Goal: Task Accomplishment & Management: Complete application form

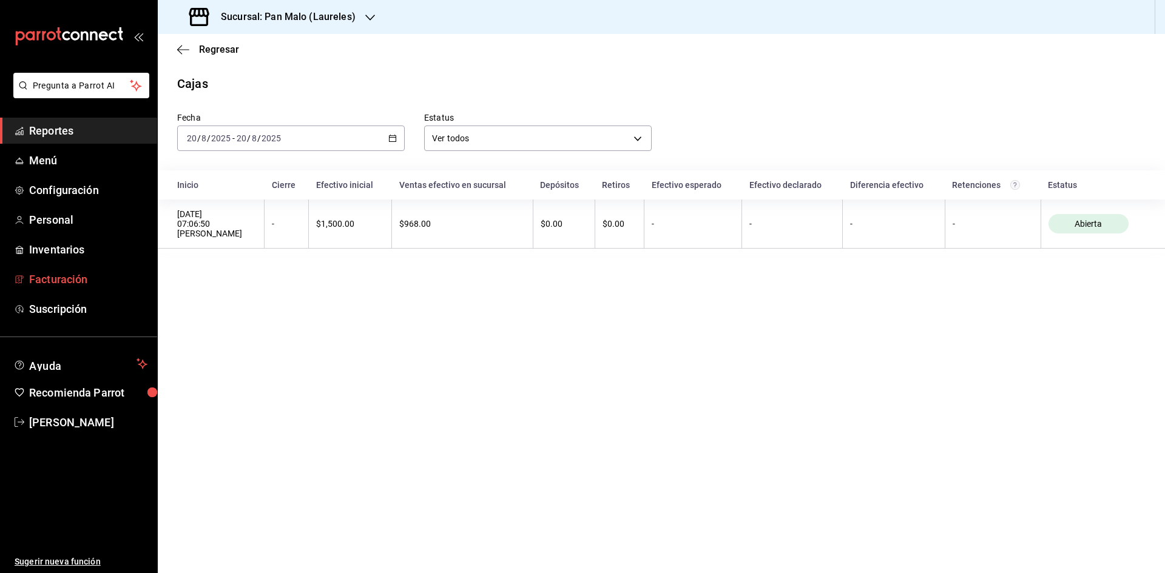
click at [71, 275] on span "Facturación" at bounding box center [88, 279] width 118 height 16
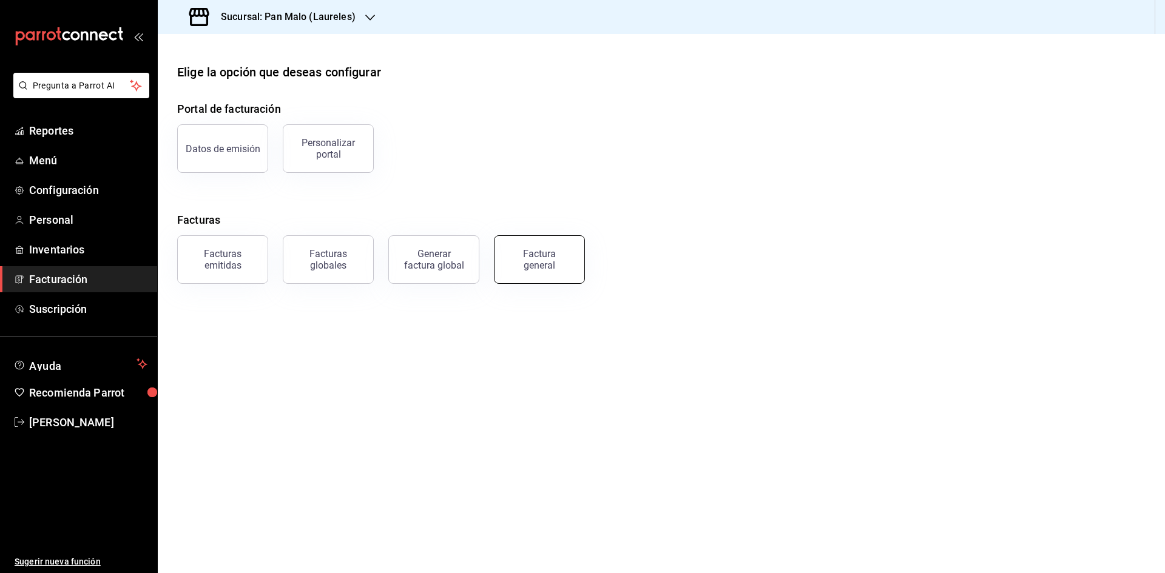
click at [555, 252] on div "Factura general" at bounding box center [539, 259] width 61 height 23
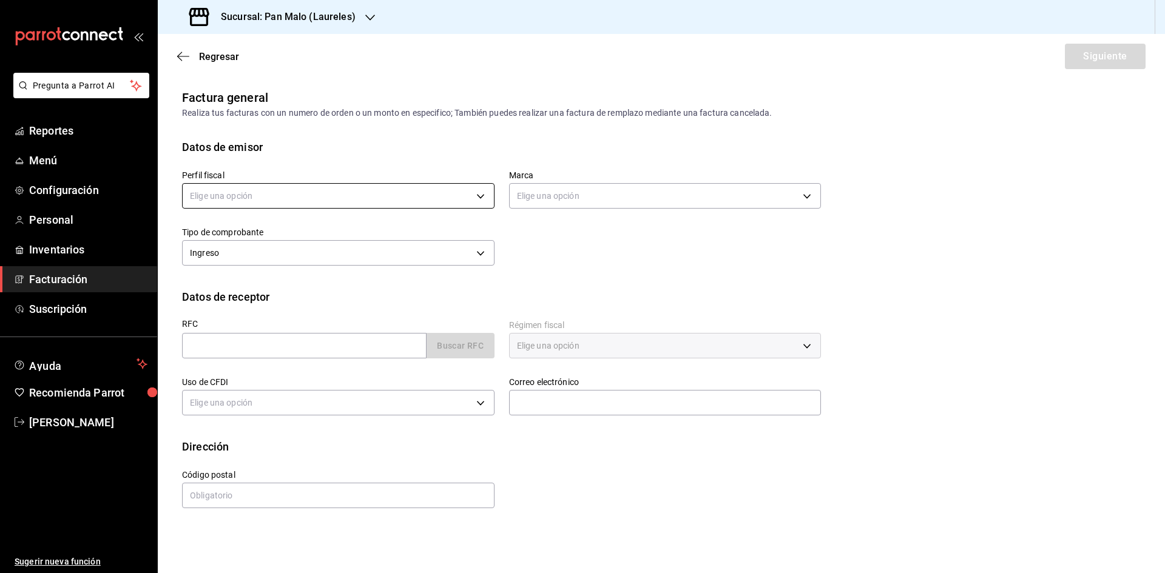
click at [442, 202] on body "Pregunta a Parrot AI Reportes Menú Configuración Personal Inventarios Facturaci…" at bounding box center [582, 286] width 1165 height 573
drag, startPoint x: 331, startPoint y: 260, endPoint x: 630, endPoint y: 216, distance: 302.3
click at [331, 260] on li "[PERSON_NAME]" at bounding box center [338, 257] width 311 height 22
type input "44414c7d-57f7-4487-90ab-5ad9d07ed7d4"
type input "f06aabe6-618c-447d-9268-685567b964da"
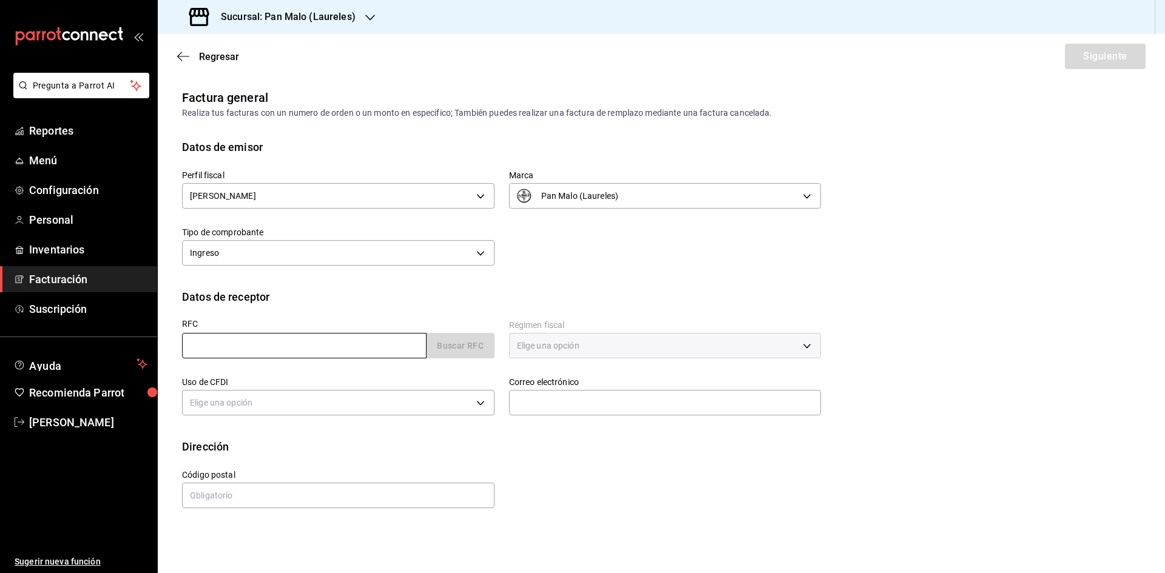
click at [387, 345] on input "text" at bounding box center [304, 345] width 245 height 25
click at [339, 340] on input "text" at bounding box center [304, 345] width 245 height 25
paste input "EOGA810306FU3"
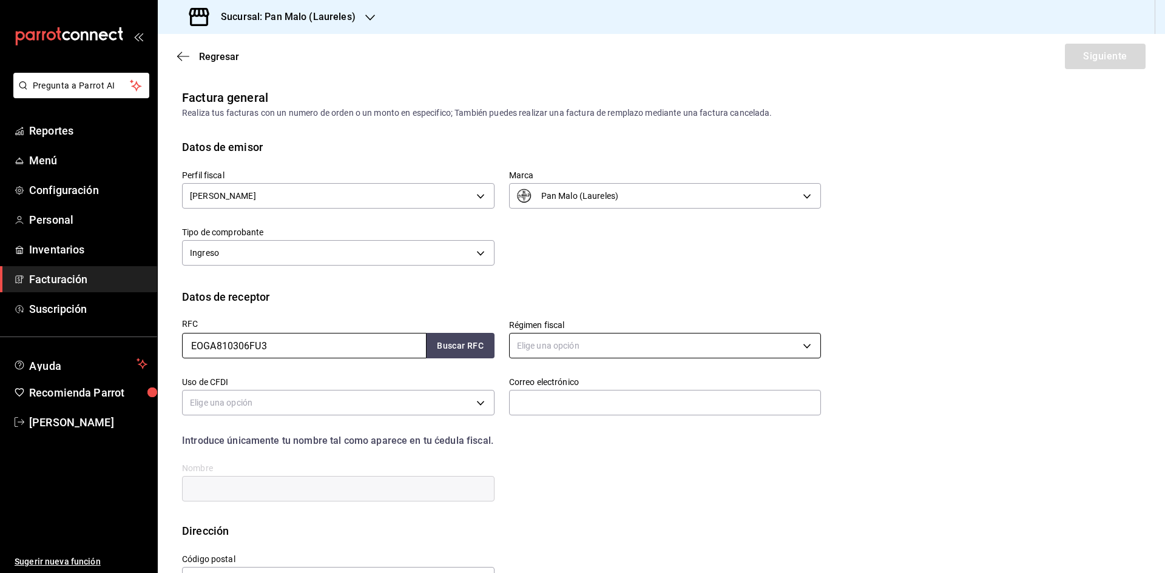
type input "EOGA810306FU3"
click at [774, 342] on body "Pregunta a Parrot AI Reportes Menú Configuración Personal Inventarios Facturaci…" at bounding box center [582, 286] width 1165 height 573
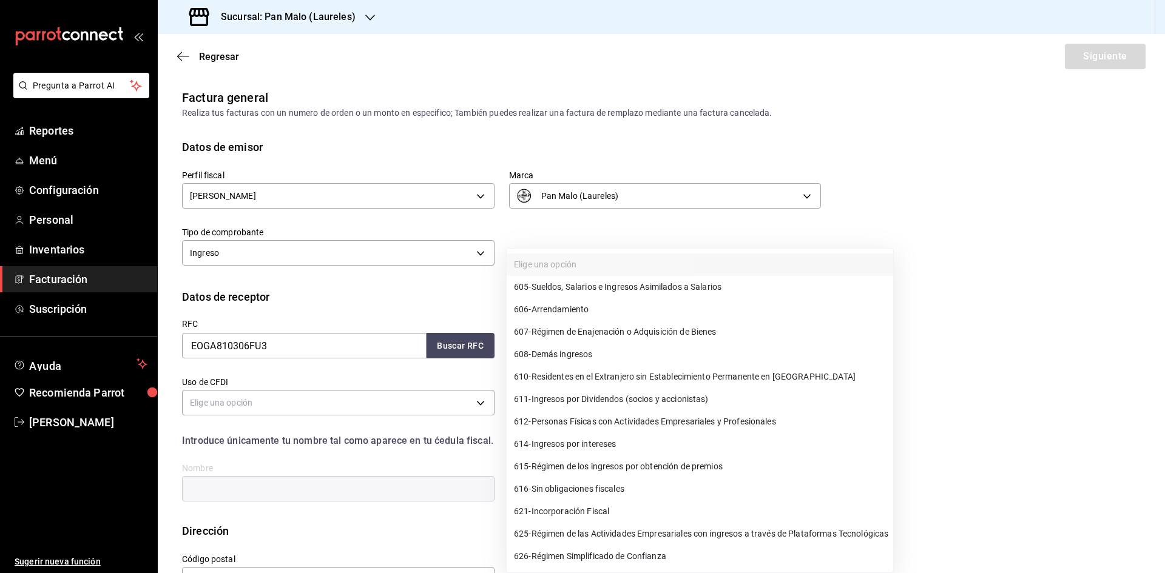
click at [761, 412] on li "612 - Personas Físicas con Actividades Empresariales y Profesionales" at bounding box center [700, 422] width 387 height 22
type input "612"
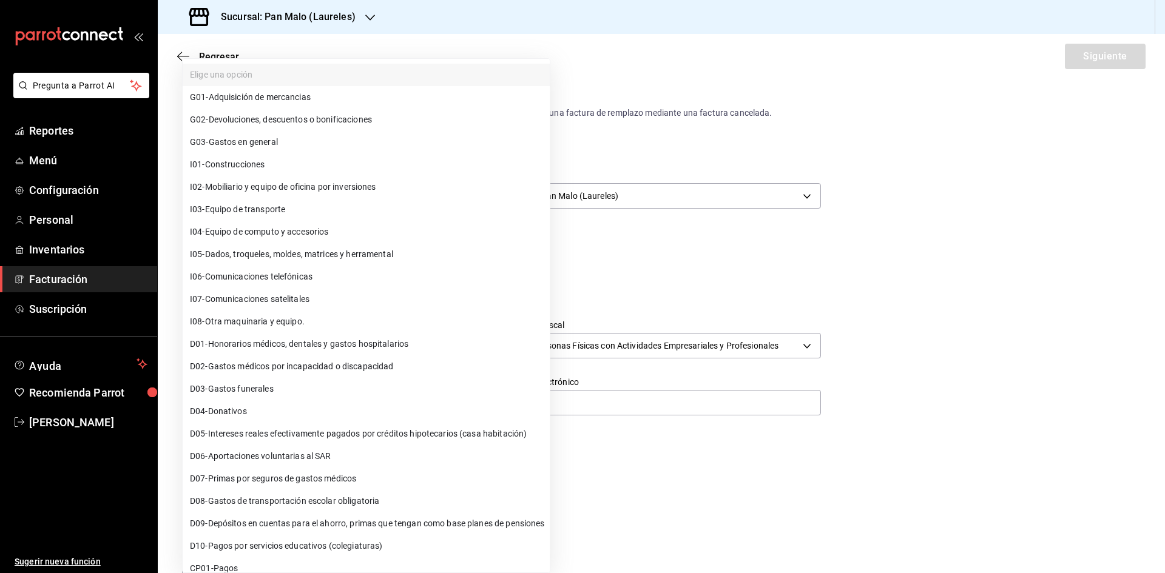
click at [476, 399] on body "Pregunta a Parrot AI Reportes Menú Configuración Personal Inventarios Facturaci…" at bounding box center [582, 286] width 1165 height 573
click at [405, 96] on li "G01 - Adquisición de mercancias" at bounding box center [366, 97] width 367 height 22
type input "G01"
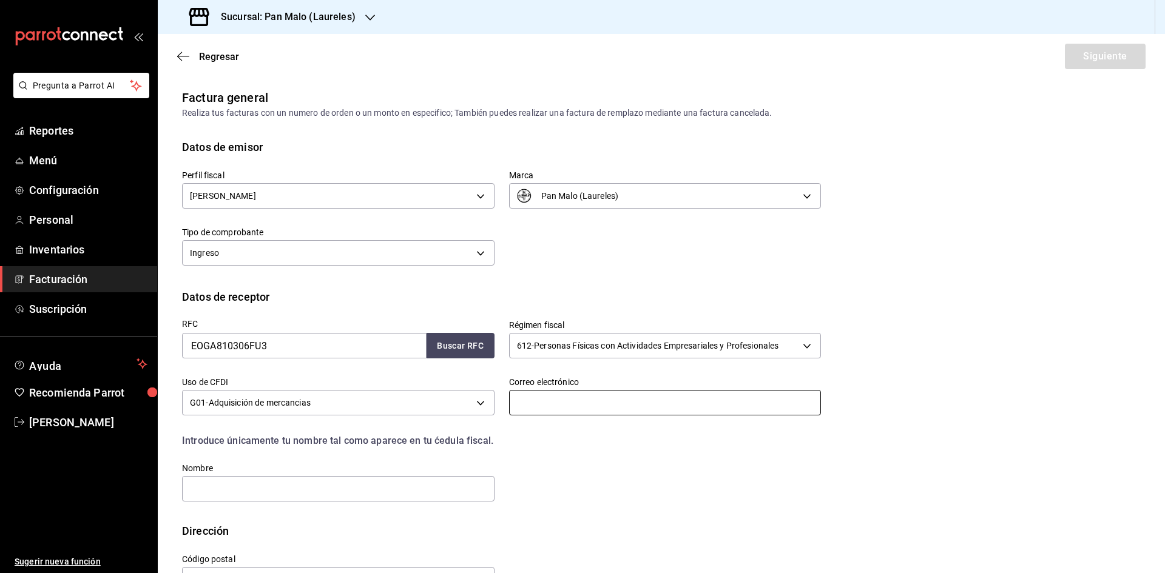
click at [607, 404] on input "text" at bounding box center [665, 402] width 313 height 25
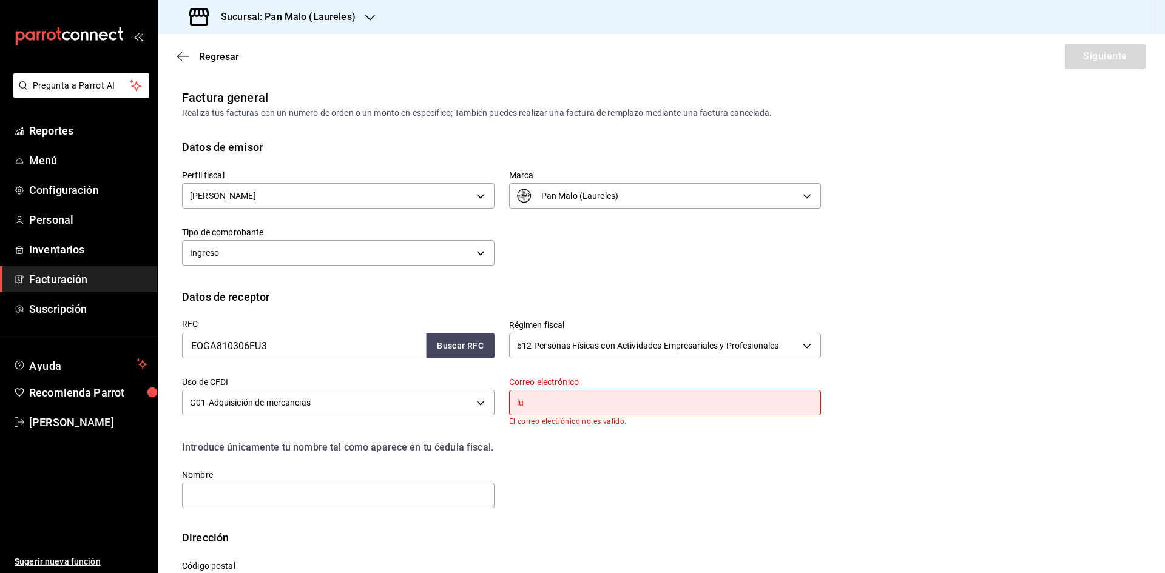
type input "[DOMAIN_NAME][EMAIL_ADDRESS][DOMAIN_NAME]"
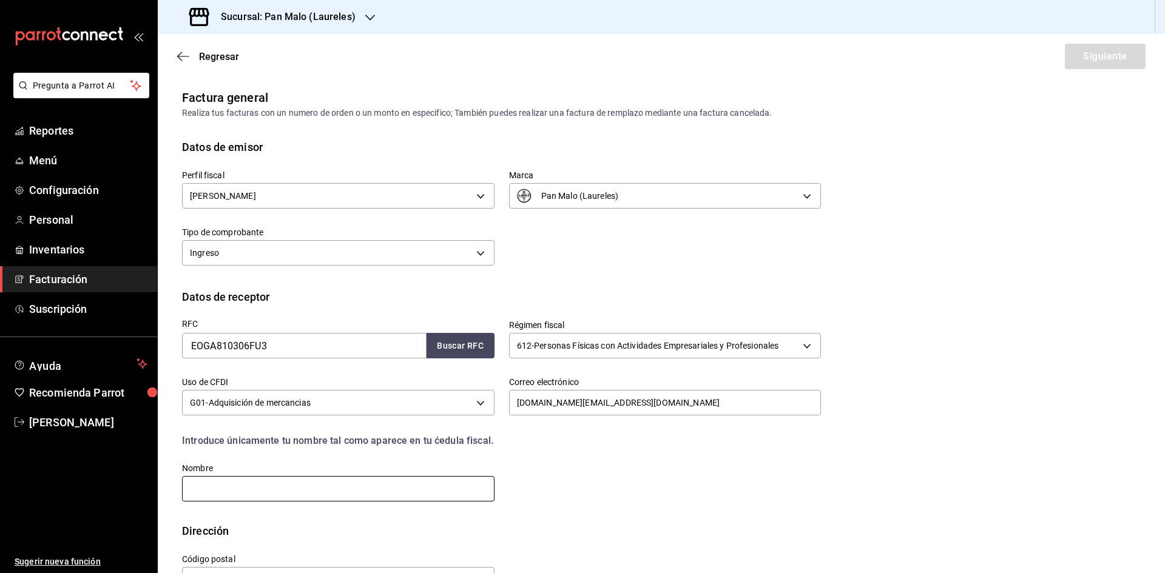
click at [420, 486] on input "text" at bounding box center [338, 488] width 313 height 25
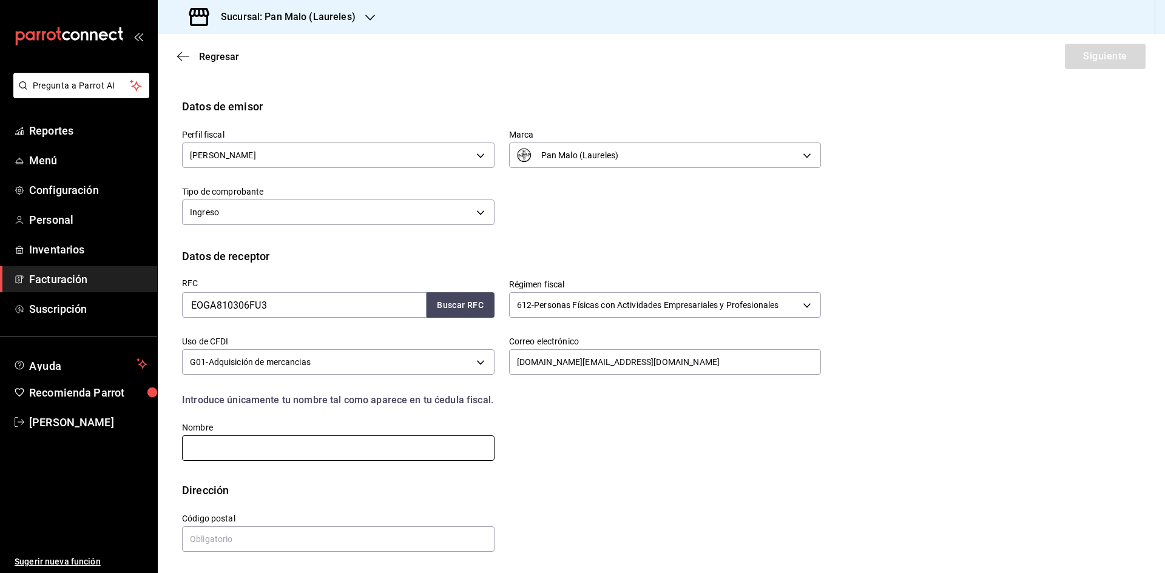
click at [391, 442] on input "text" at bounding box center [338, 448] width 313 height 25
paste input "[PERSON_NAME]"
type input "[PERSON_NAME]"
click at [363, 539] on input "text" at bounding box center [338, 539] width 313 height 25
paste input "30700"
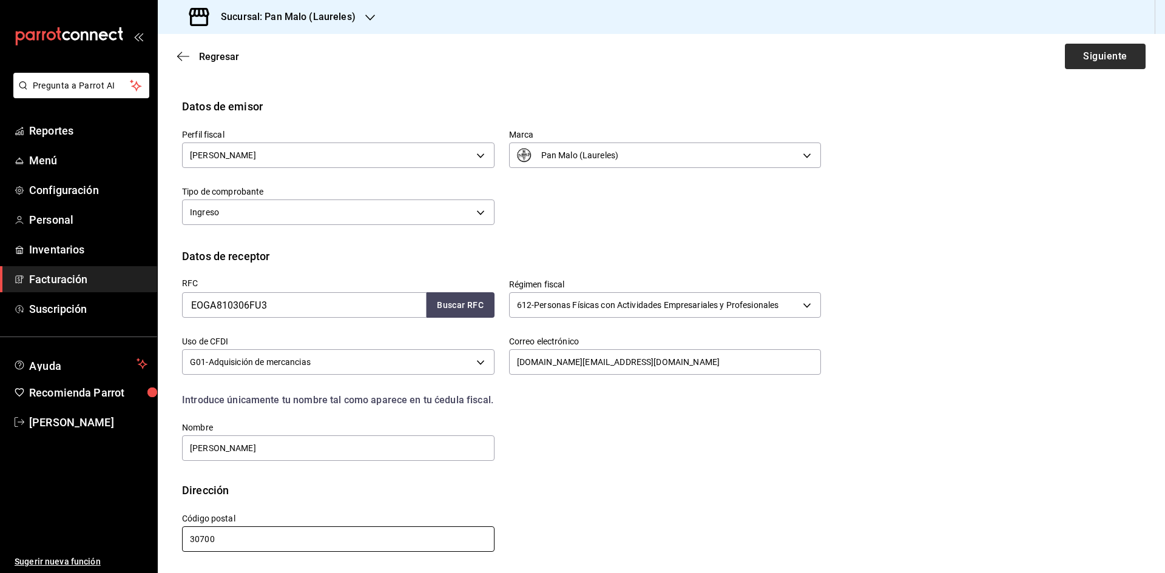
type input "30700"
click at [1101, 52] on button "Siguiente" at bounding box center [1105, 56] width 81 height 25
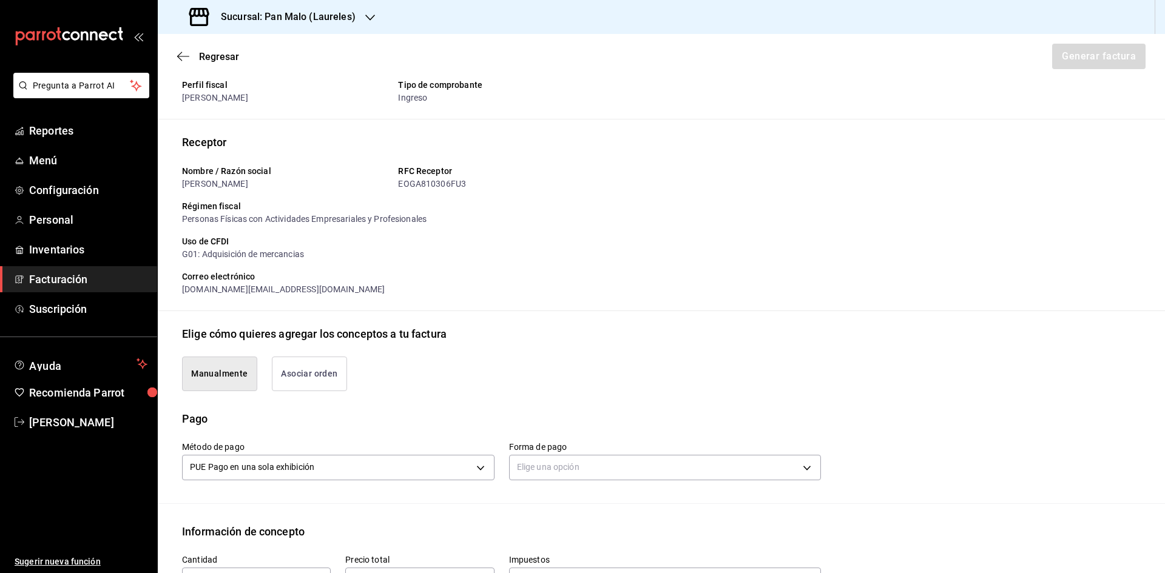
click at [320, 379] on button "Asociar orden" at bounding box center [309, 374] width 75 height 35
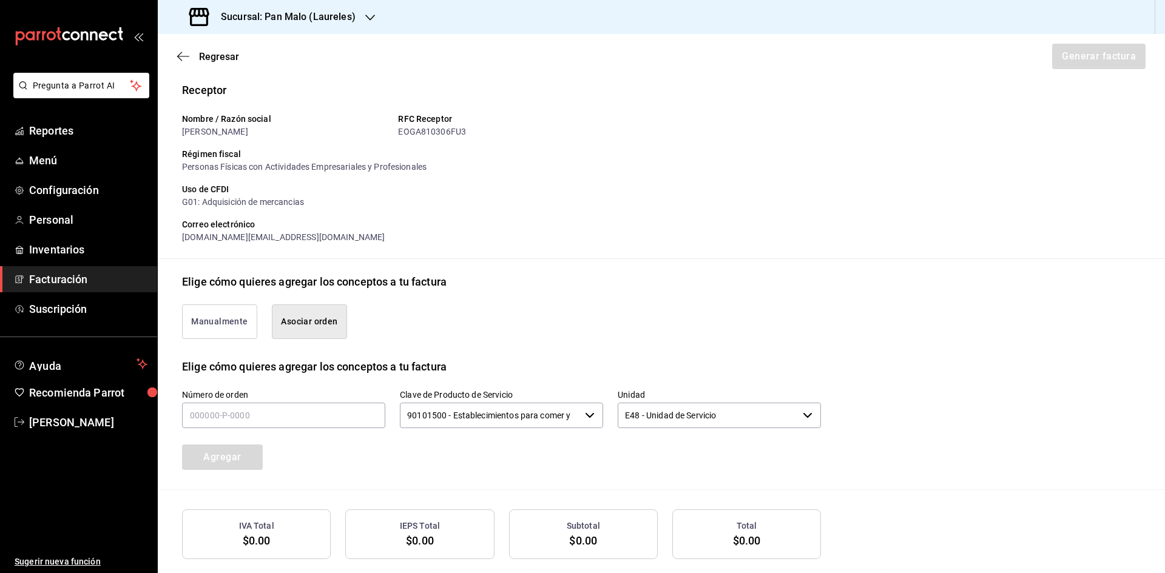
scroll to position [152, 0]
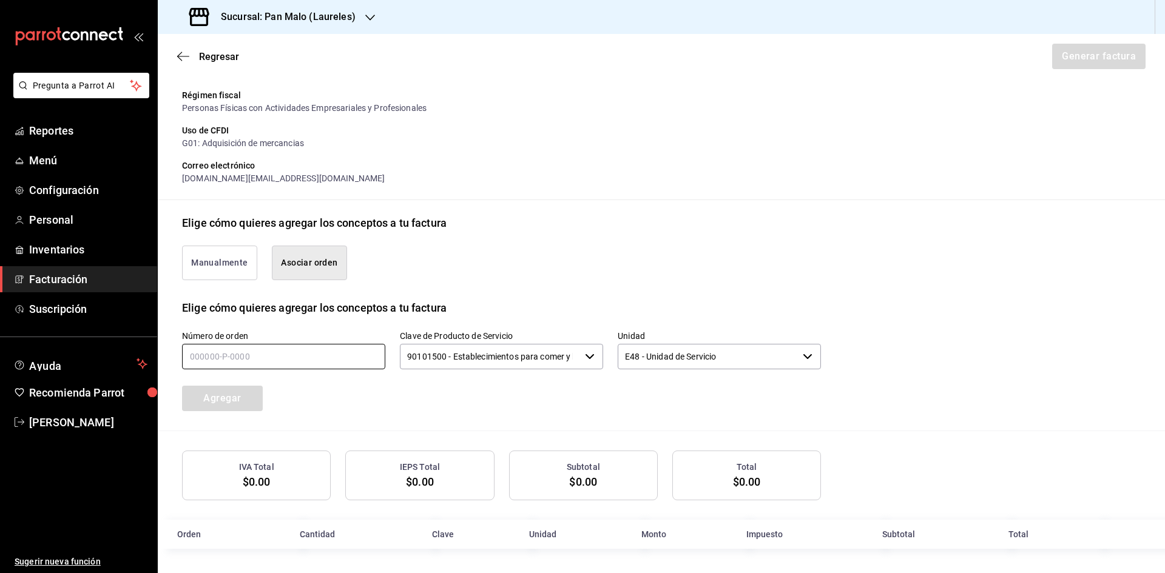
click at [288, 347] on input "text" at bounding box center [283, 356] width 203 height 25
type input "120825-p-0044"
click at [241, 388] on button "Agregar" at bounding box center [222, 398] width 81 height 25
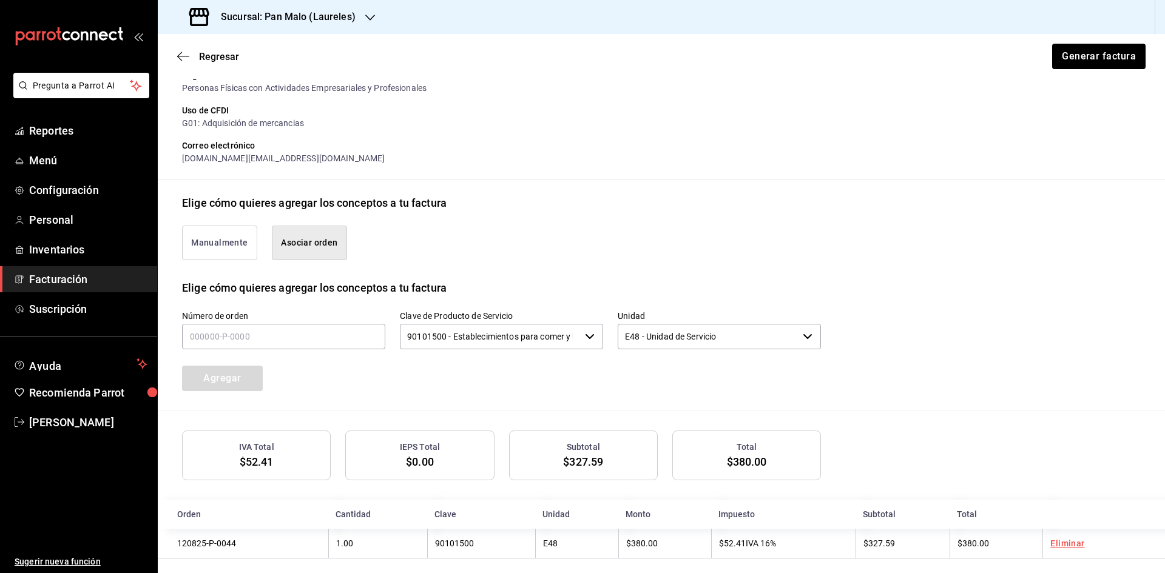
scroll to position [183, 0]
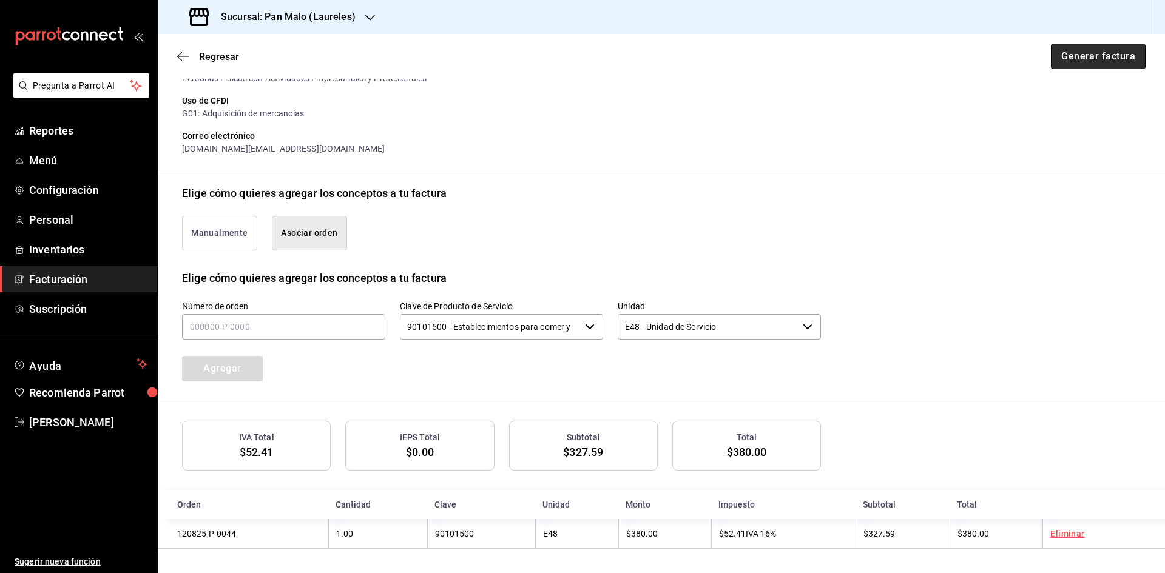
click at [1081, 56] on button "Generar factura" at bounding box center [1098, 56] width 95 height 25
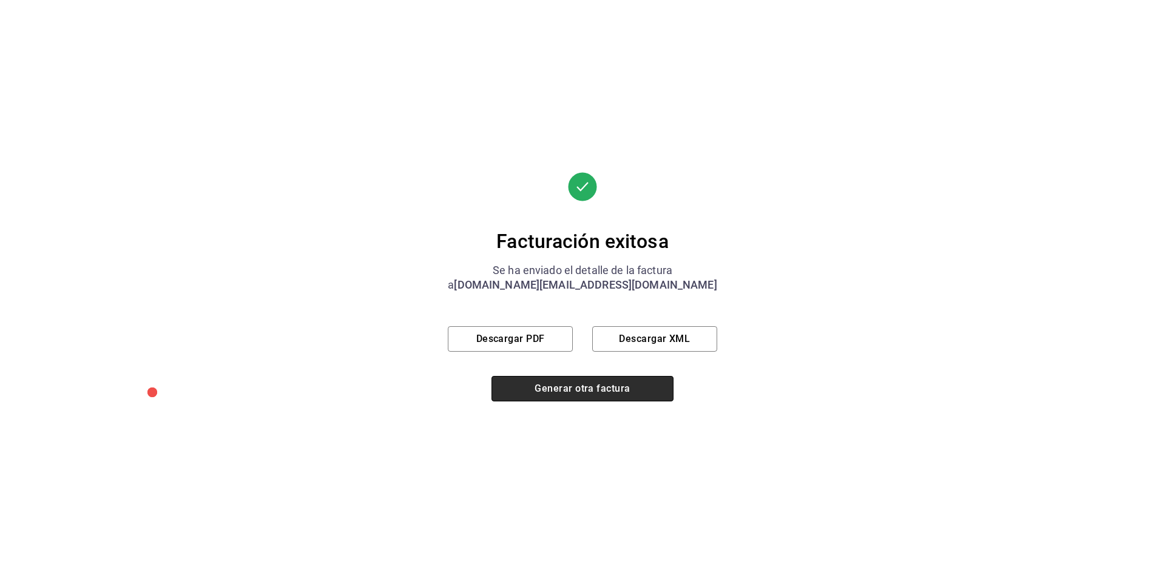
click at [556, 396] on button "Generar otra factura" at bounding box center [583, 388] width 182 height 25
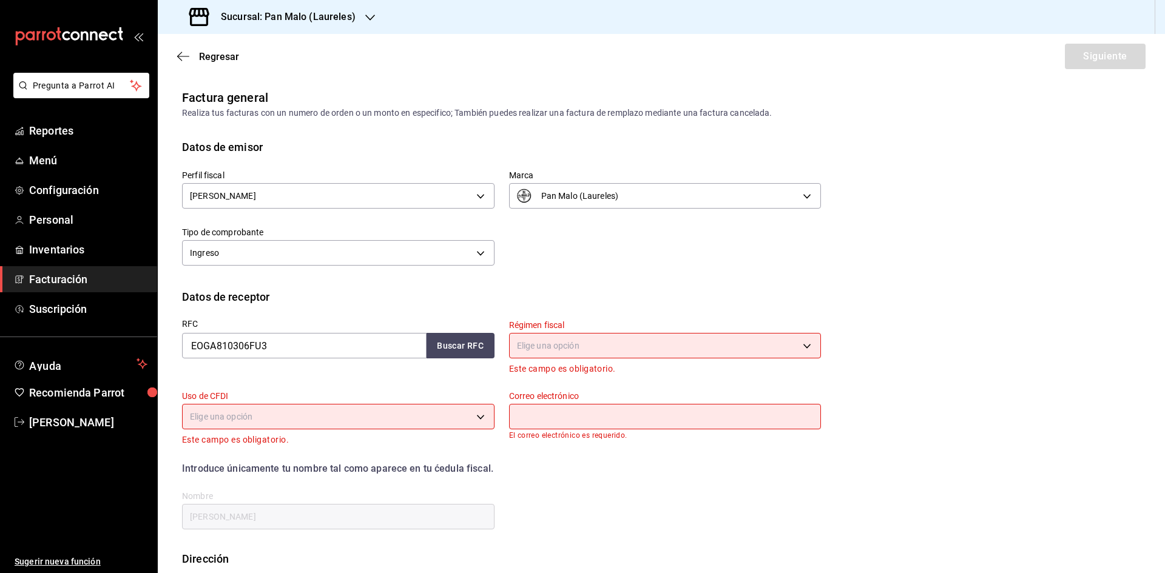
click at [649, 340] on body "Pregunta a Parrot AI Reportes Menú Configuración Personal Inventarios Facturaci…" at bounding box center [582, 286] width 1165 height 573
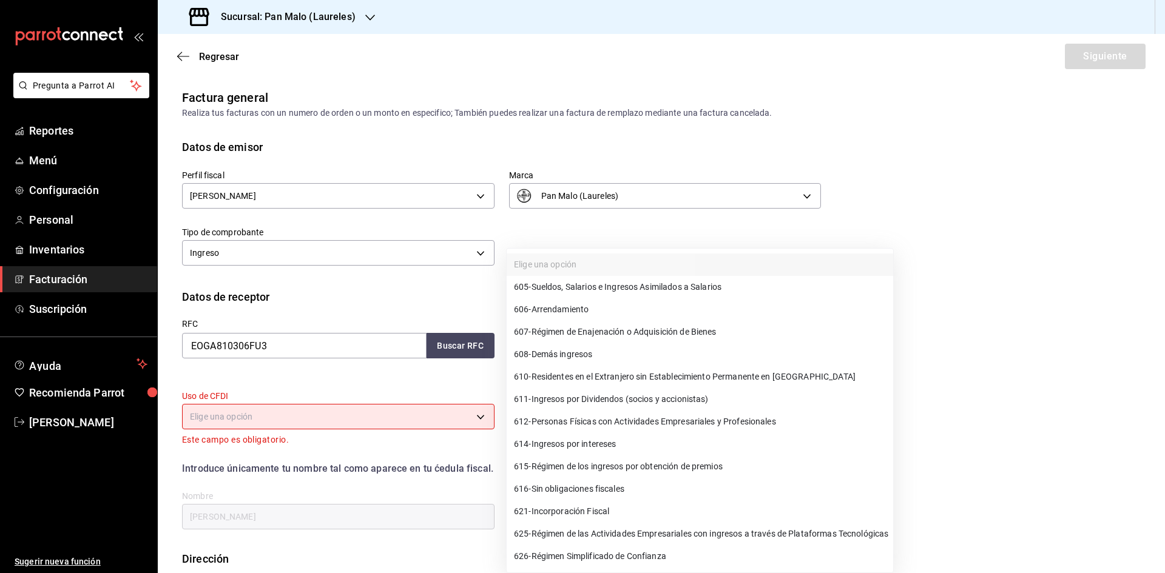
click at [685, 420] on span "612 - Personas Físicas con Actividades Empresariales y Profesionales" at bounding box center [645, 422] width 262 height 13
type input "612"
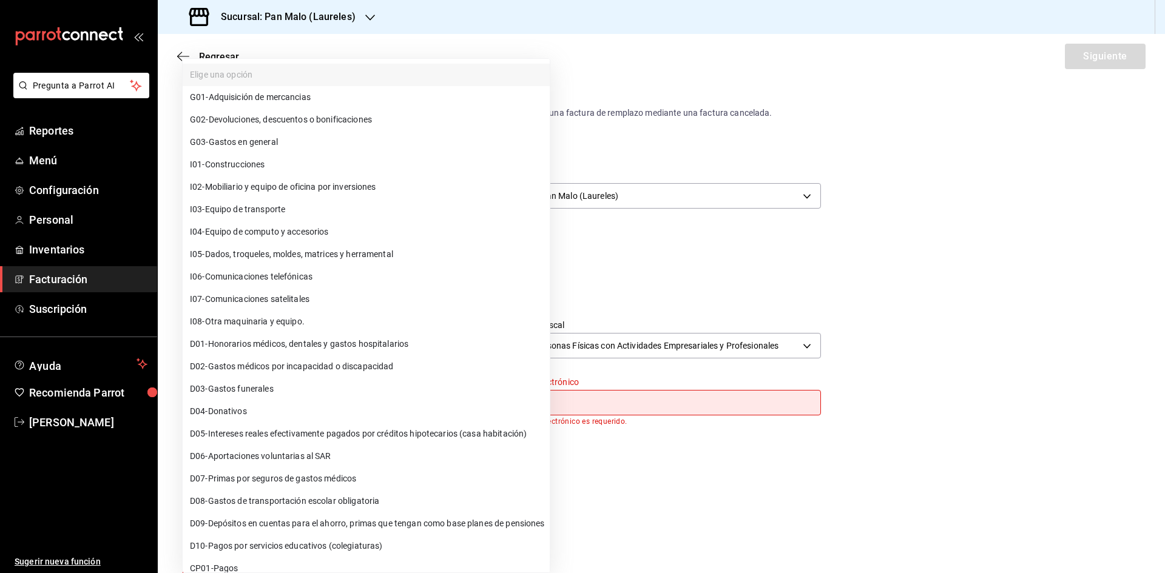
click at [475, 409] on body "Pregunta a Parrot AI Reportes Menú Configuración Personal Inventarios Facturaci…" at bounding box center [582, 286] width 1165 height 573
click at [325, 106] on li "G01 - Adquisición de mercancias" at bounding box center [366, 97] width 367 height 22
type input "G01"
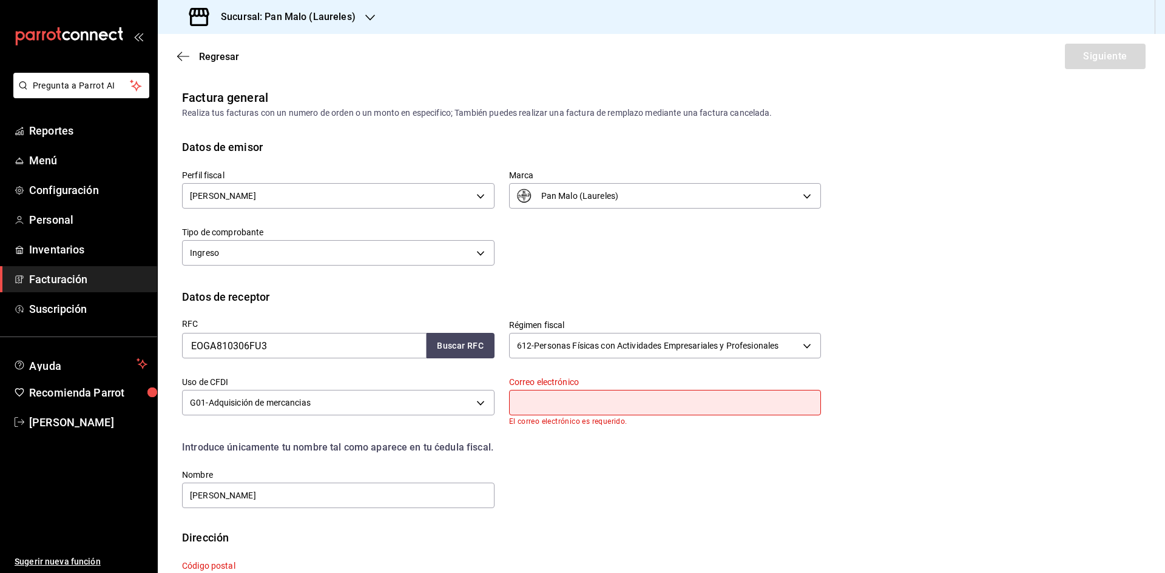
click at [610, 404] on input "text" at bounding box center [665, 402] width 313 height 25
type input "[DOMAIN_NAME][EMAIL_ADDRESS][DOMAIN_NAME]"
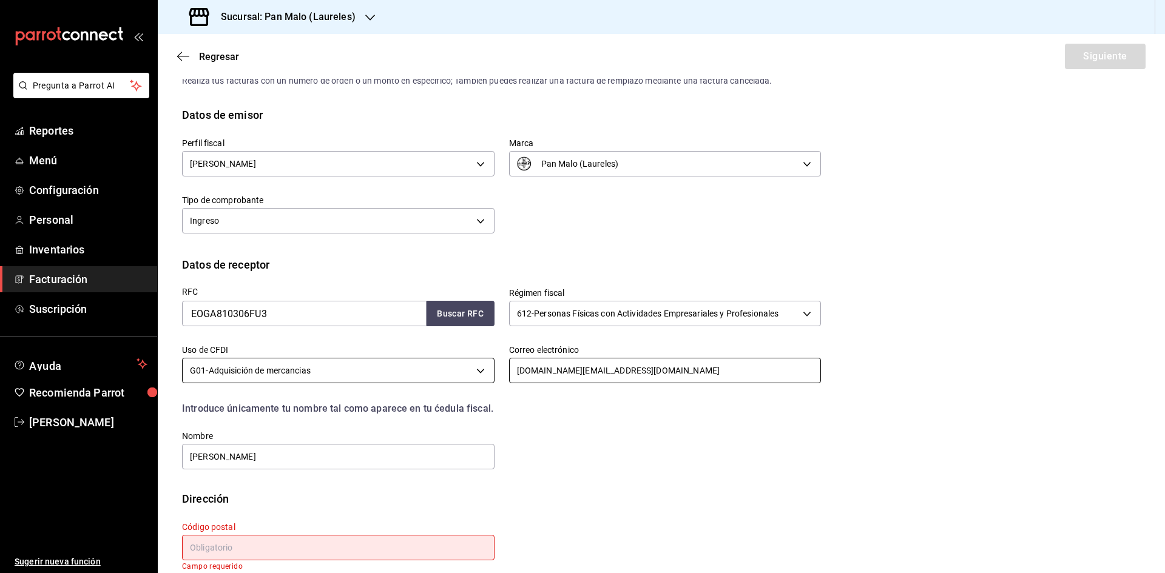
scroll to position [49, 0]
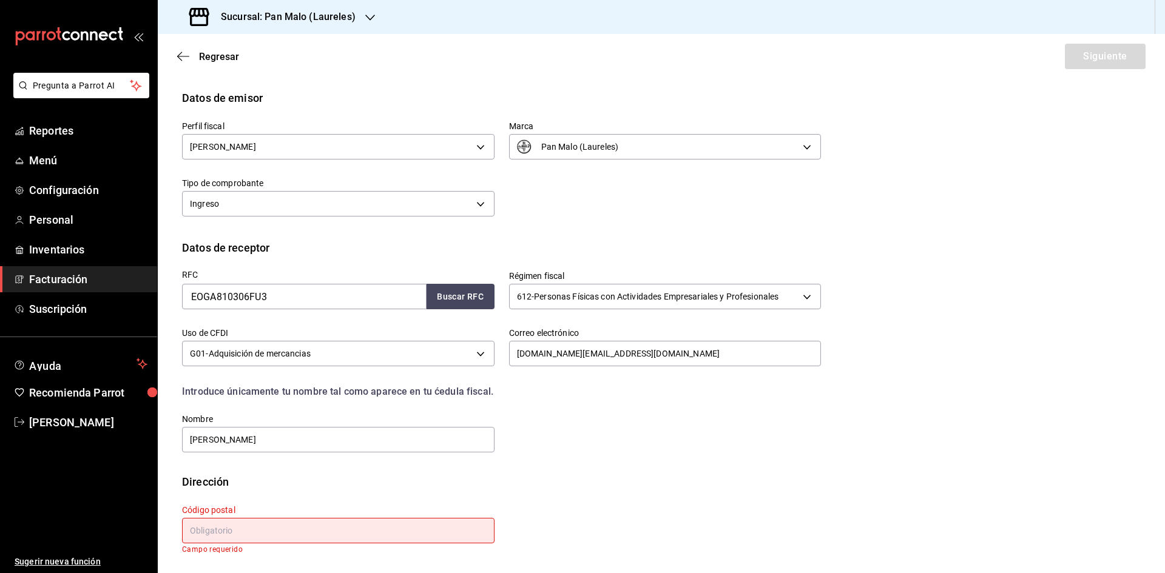
click at [410, 524] on input "text" at bounding box center [338, 530] width 313 height 25
paste input "30700"
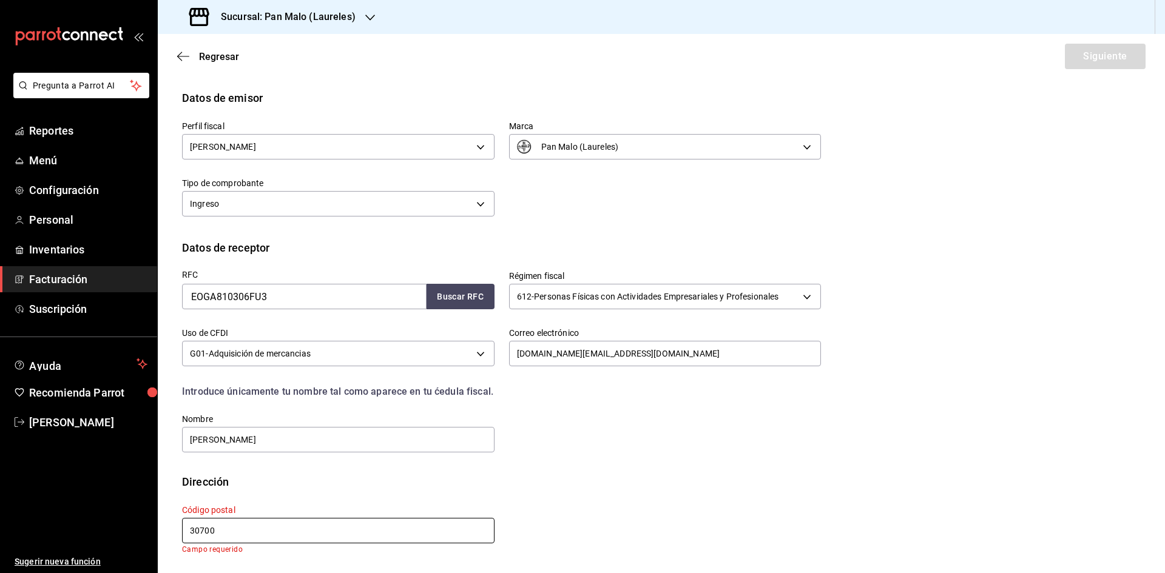
scroll to position [41, 0]
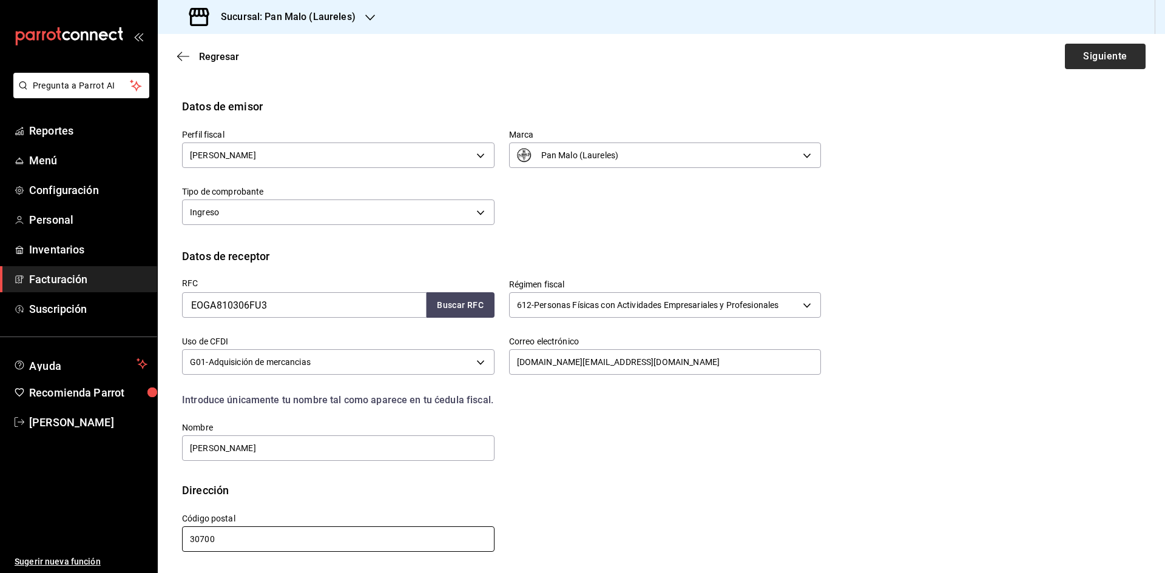
type input "30700"
click at [1115, 56] on button "Siguiente" at bounding box center [1105, 56] width 81 height 25
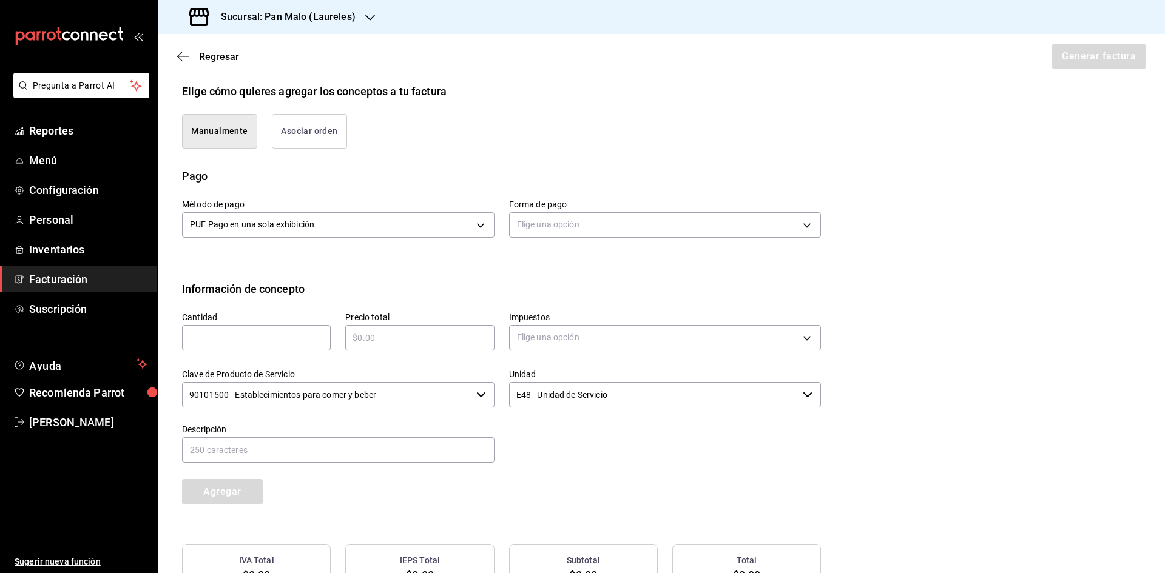
click at [340, 135] on button "Asociar orden" at bounding box center [309, 131] width 75 height 35
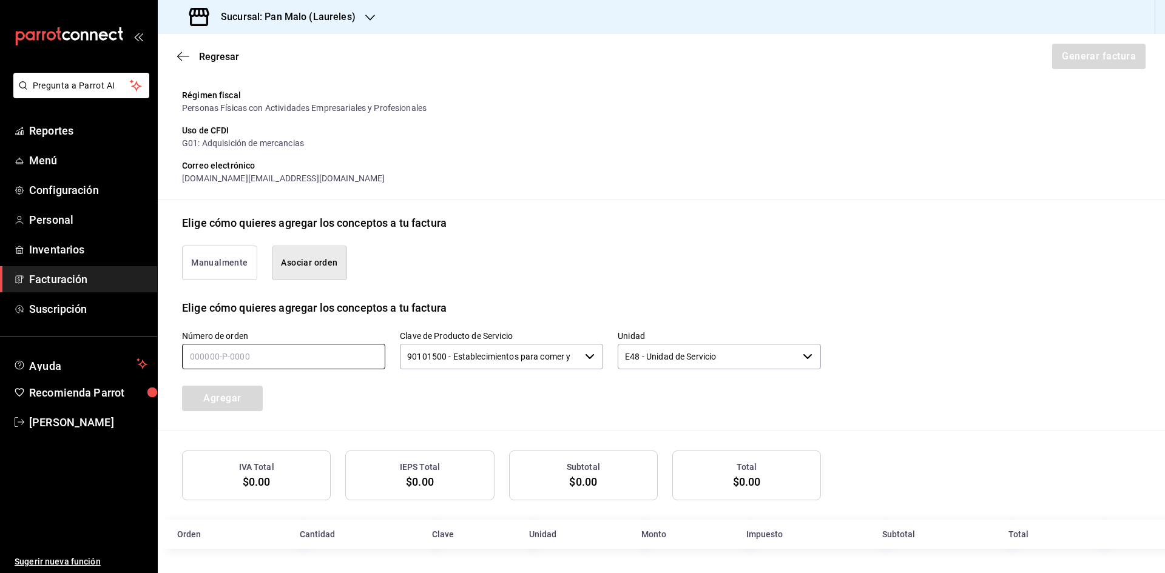
click at [314, 351] on input "text" at bounding box center [283, 356] width 203 height 25
type input "180825-p-0022"
click at [246, 399] on button "Agregar" at bounding box center [222, 398] width 81 height 25
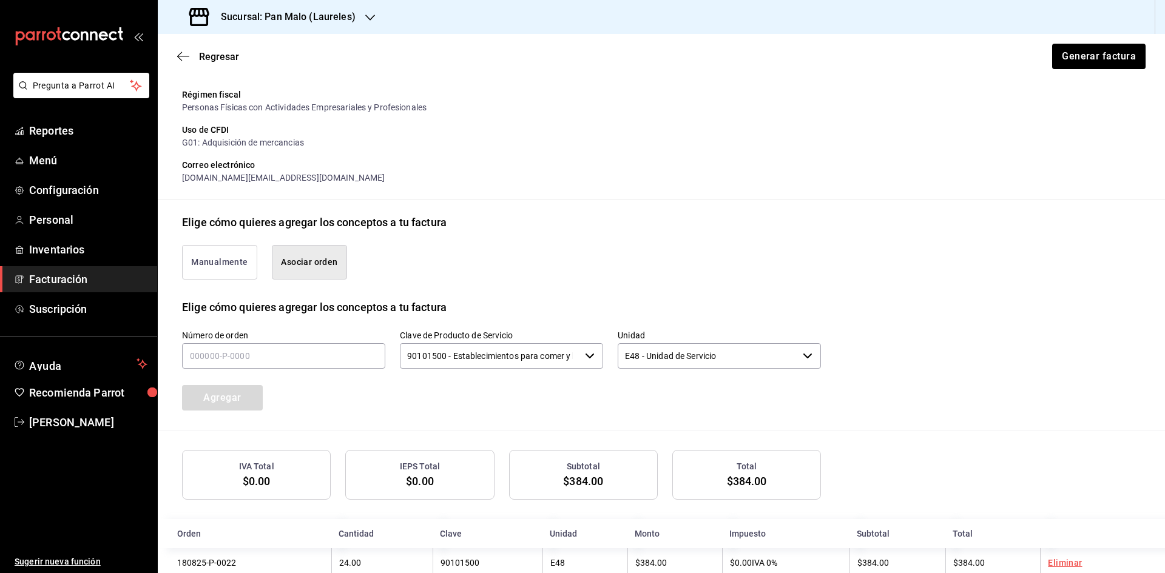
scroll to position [183, 0]
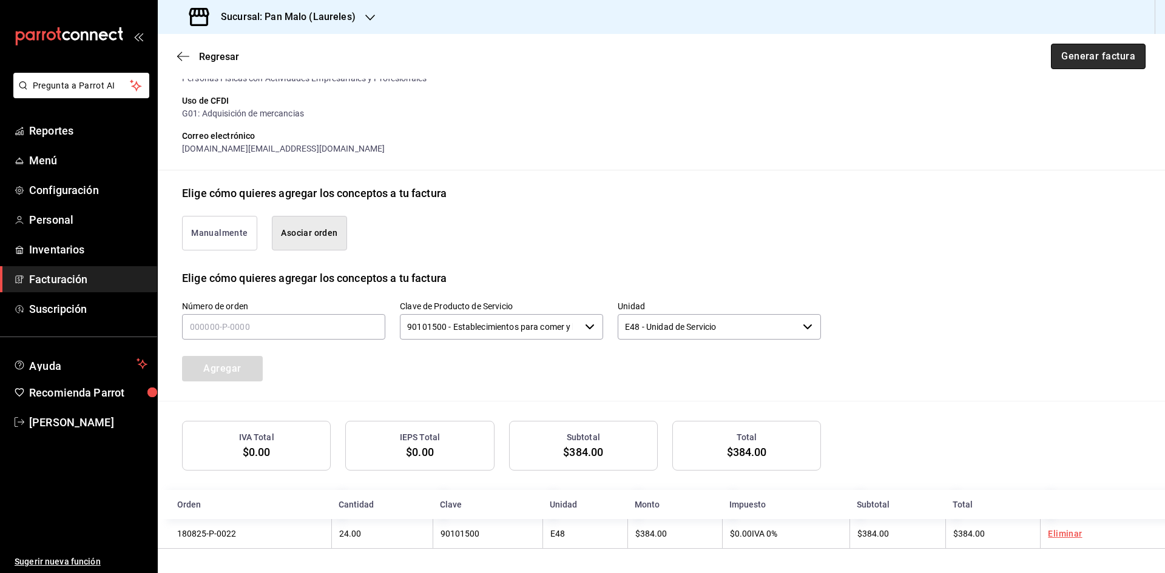
click at [1125, 55] on button "Generar factura" at bounding box center [1098, 56] width 95 height 25
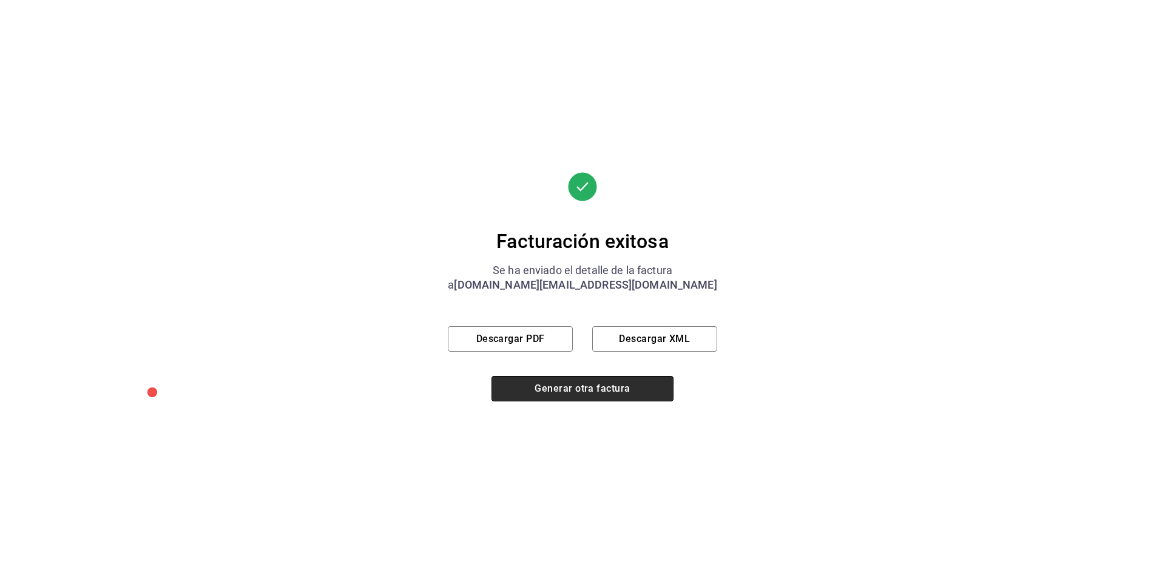
click at [597, 390] on button "Generar otra factura" at bounding box center [583, 388] width 182 height 25
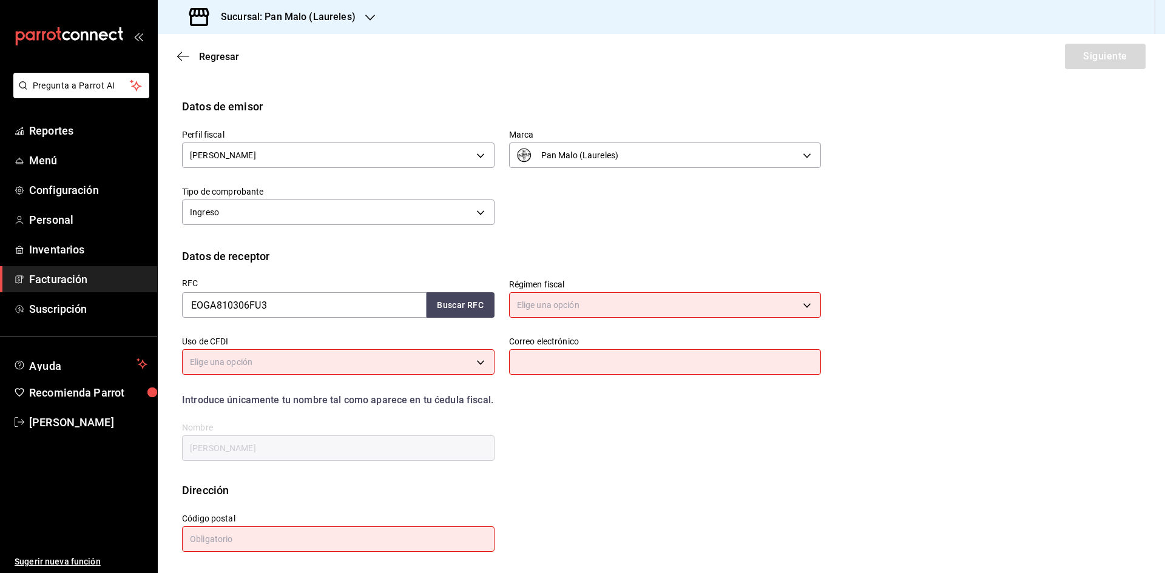
scroll to position [0, 0]
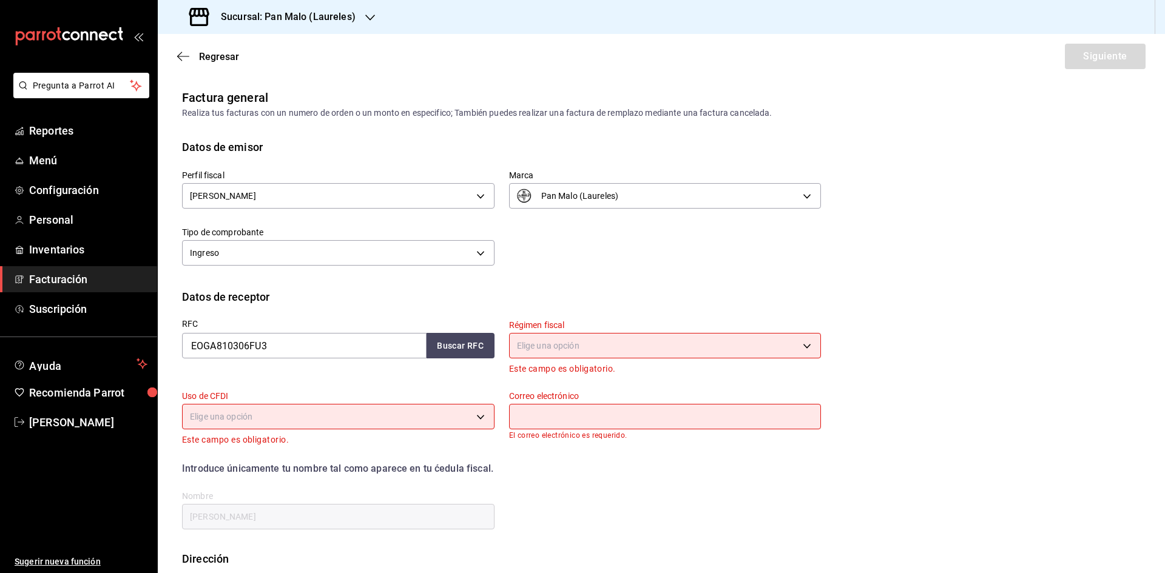
click at [677, 345] on body "Pregunta a Parrot AI Reportes Menú Configuración Personal Inventarios Facturaci…" at bounding box center [582, 286] width 1165 height 573
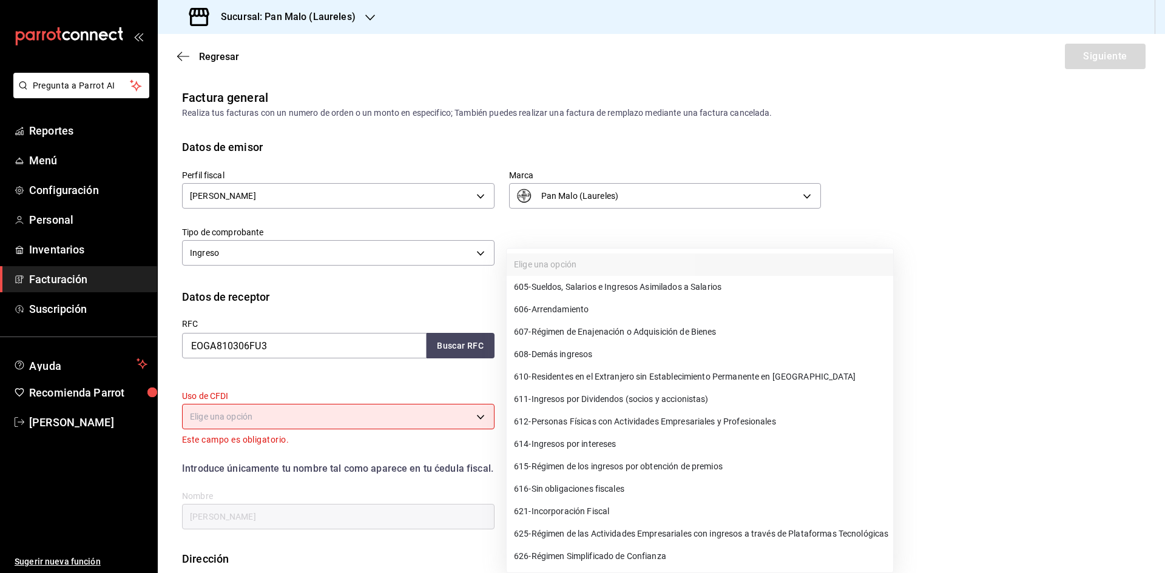
click at [682, 417] on span "612 - Personas Físicas con Actividades Empresariales y Profesionales" at bounding box center [645, 422] width 262 height 13
type input "612"
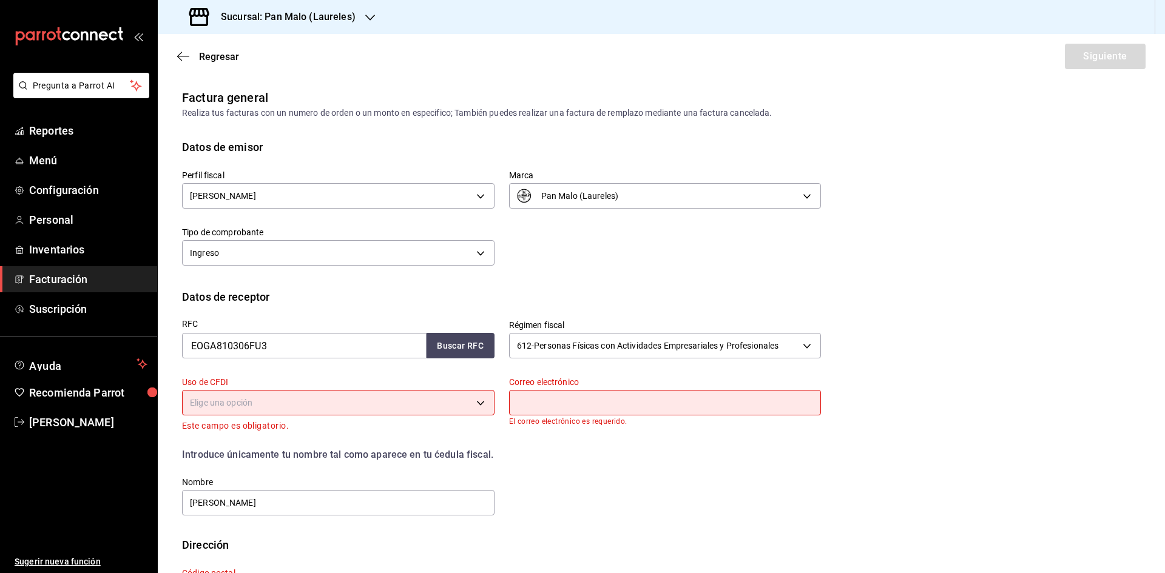
click at [410, 395] on body "Pregunta a Parrot AI Reportes Menú Configuración Personal Inventarios Facturaci…" at bounding box center [582, 286] width 1165 height 573
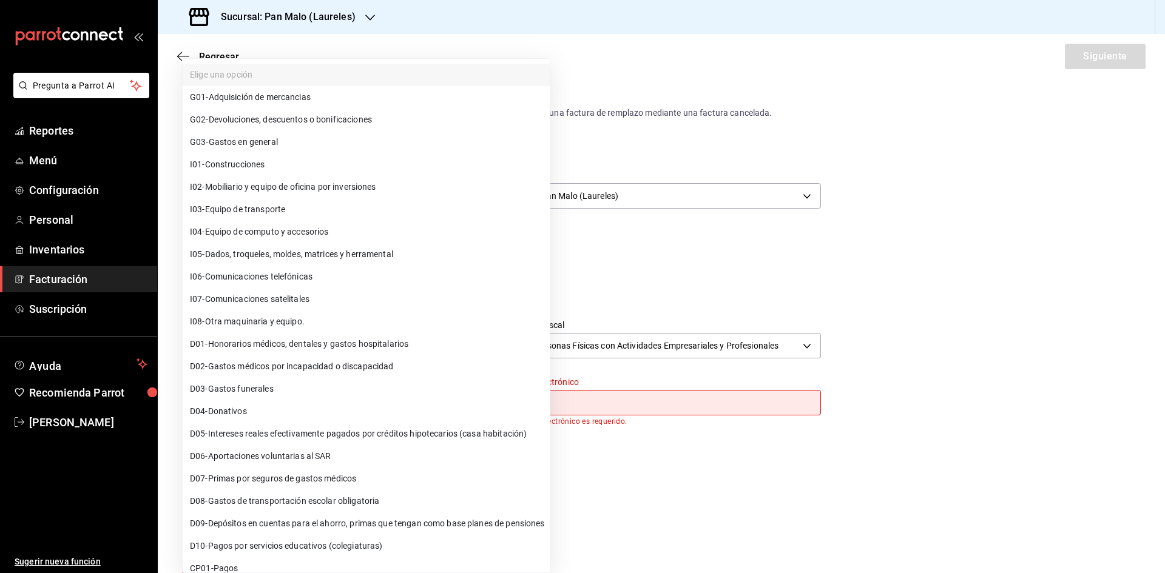
click at [346, 99] on li "G01 - Adquisición de mercancias" at bounding box center [366, 97] width 367 height 22
type input "G01"
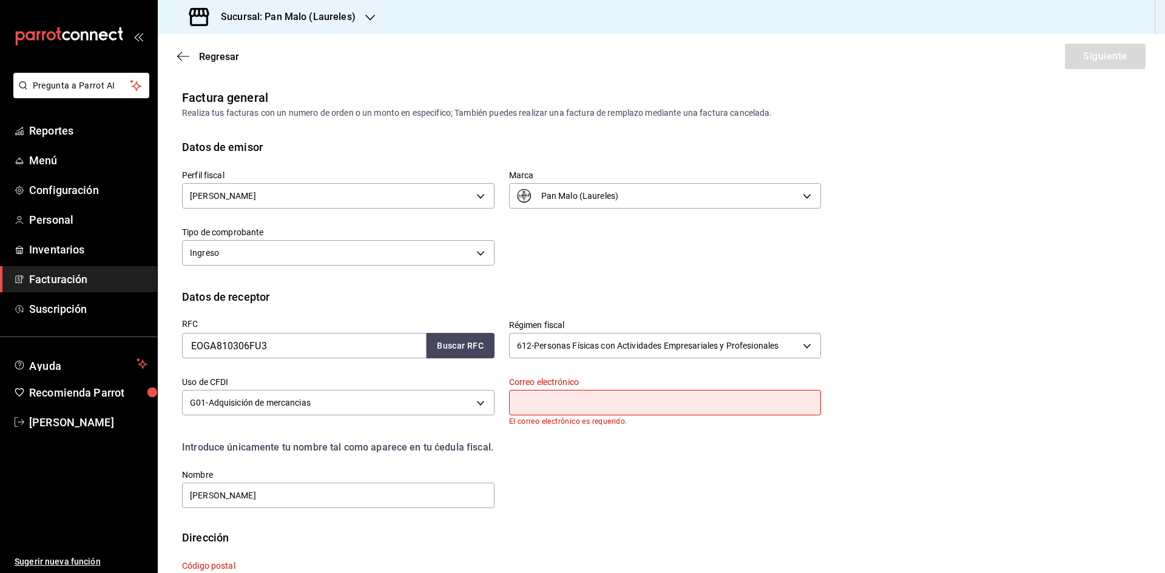
click at [591, 401] on input "text" at bounding box center [665, 402] width 313 height 25
type input "[DOMAIN_NAME][EMAIL_ADDRESS][DOMAIN_NAME]"
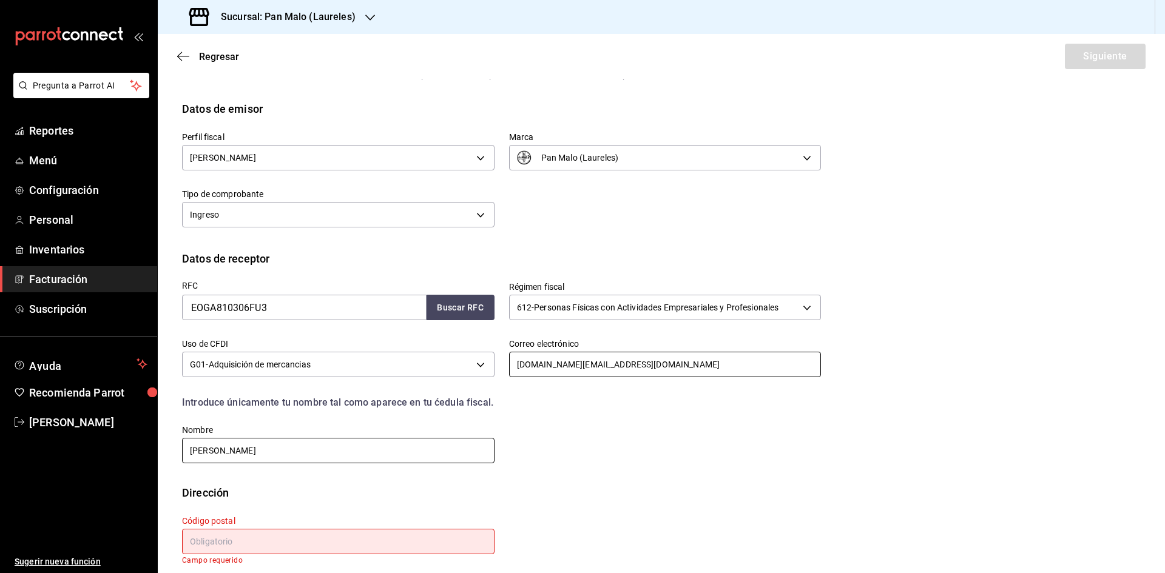
scroll to position [49, 0]
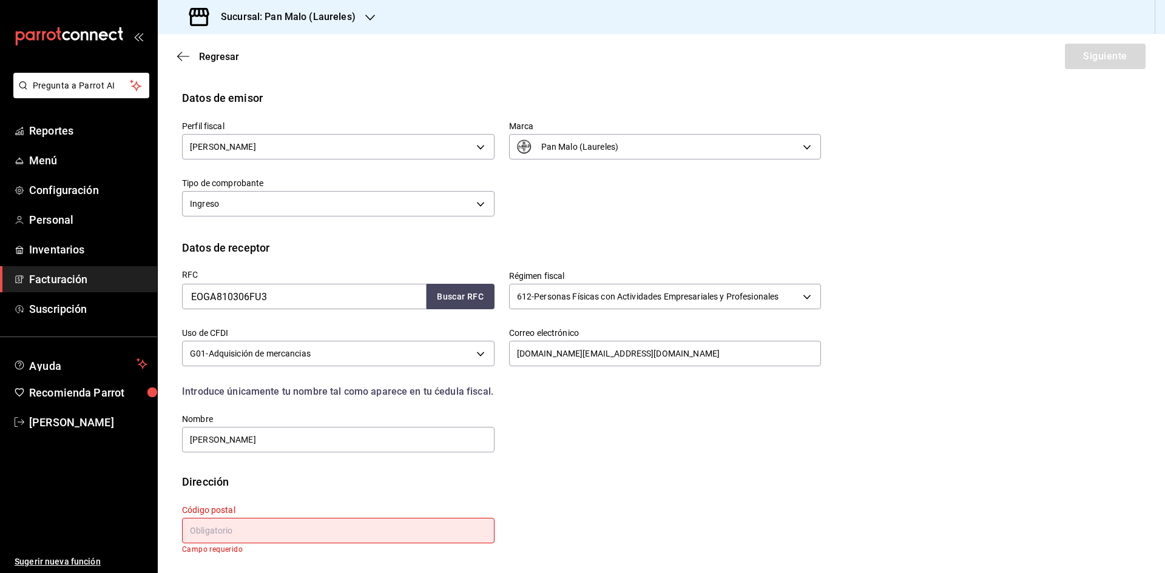
click at [311, 533] on input "text" at bounding box center [338, 530] width 313 height 25
paste input "30700"
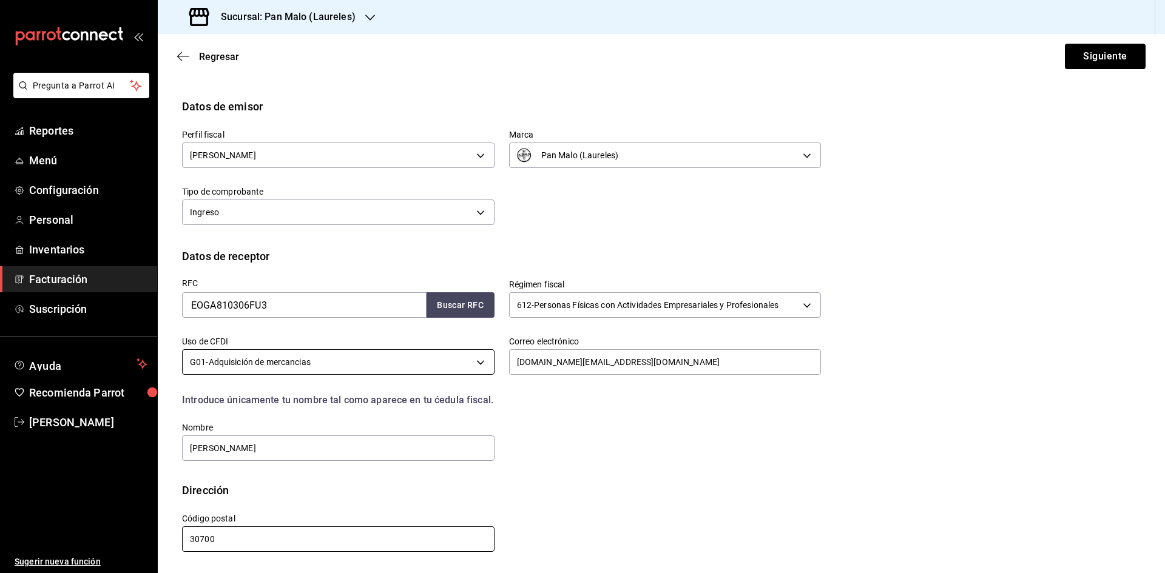
scroll to position [41, 0]
type input "30700"
click at [1115, 58] on button "Siguiente" at bounding box center [1105, 56] width 81 height 25
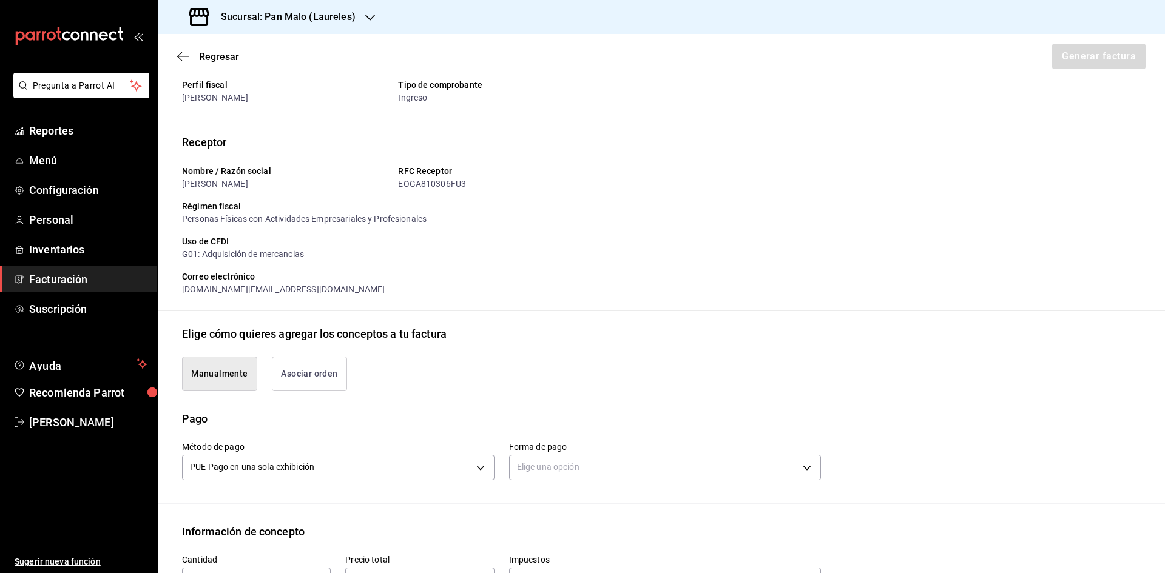
click at [326, 380] on button "Asociar orden" at bounding box center [309, 374] width 75 height 35
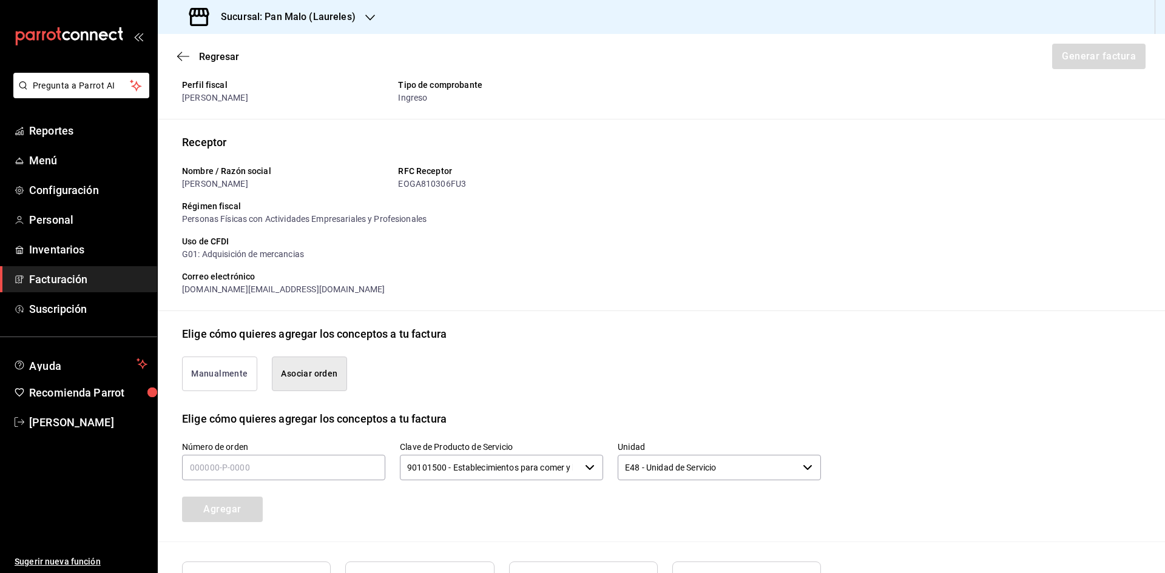
scroll to position [152, 0]
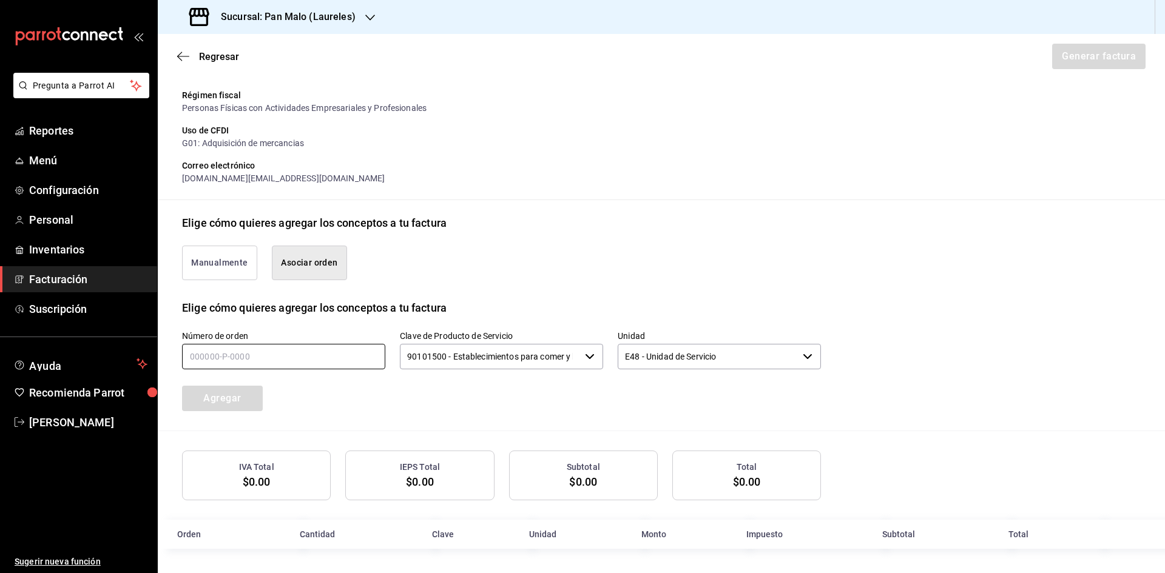
drag, startPoint x: 341, startPoint y: 355, endPoint x: 97, endPoint y: 12, distance: 421.3
click at [328, 340] on div "Número de orden" at bounding box center [283, 351] width 203 height 41
type input "190825-p-0073"
click at [239, 391] on button "Agregar" at bounding box center [222, 398] width 81 height 25
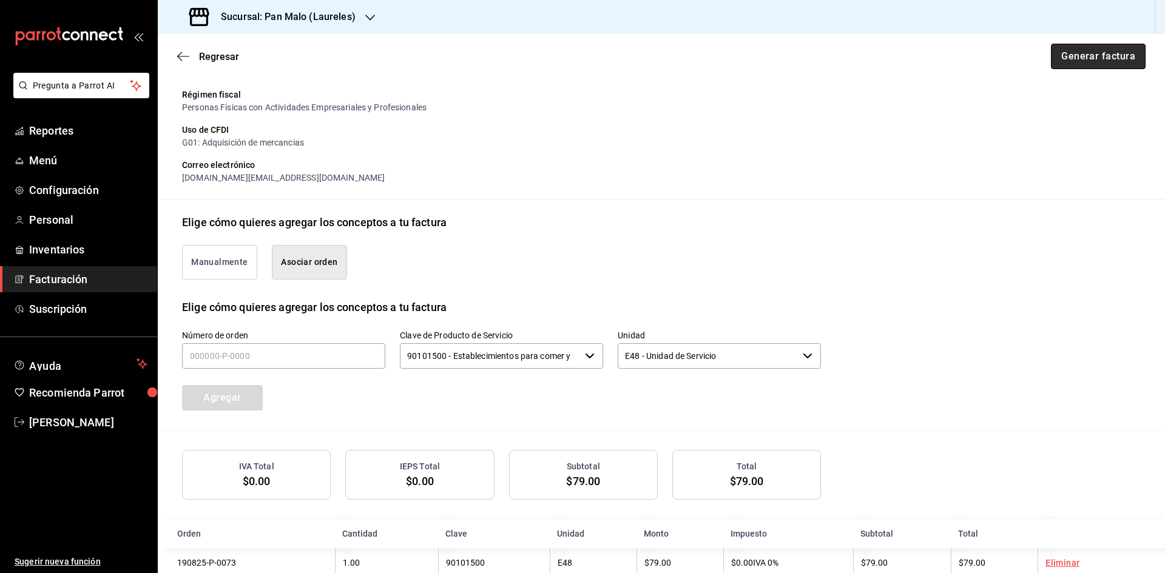
click at [1109, 52] on button "Generar factura" at bounding box center [1098, 56] width 95 height 25
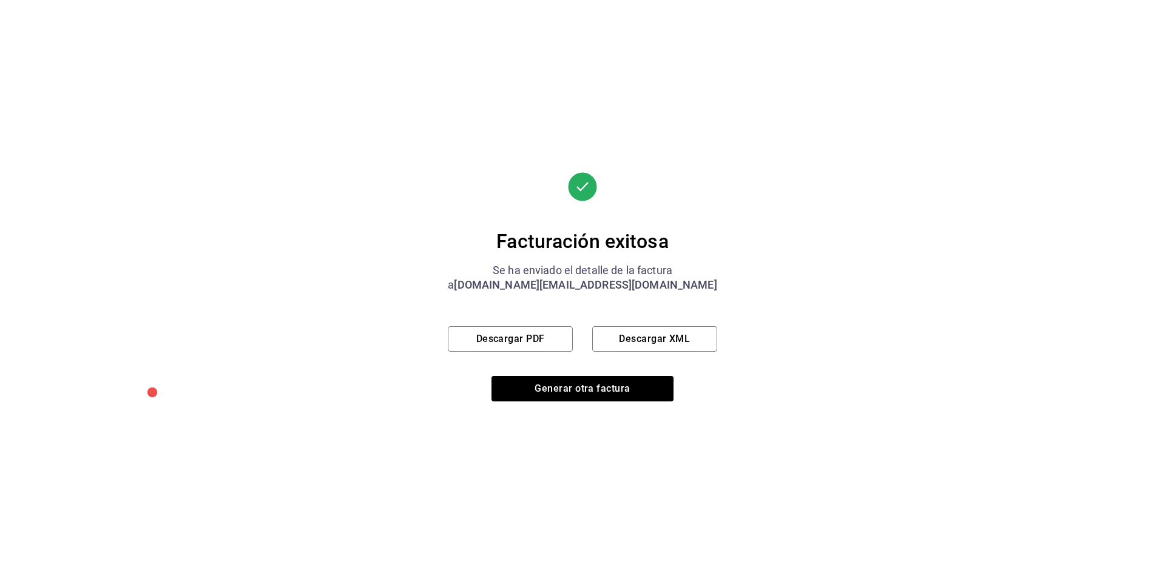
click at [165, 140] on div "Facturación exitosa Se ha enviado el detalle de la factura a [DOMAIN_NAME][EMAI…" at bounding box center [582, 286] width 1165 height 573
click at [319, 58] on div "Facturación exitosa Se ha enviado el detalle de la factura a [DOMAIN_NAME][EMAI…" at bounding box center [582, 286] width 1165 height 573
